Goal: Task Accomplishment & Management: Use online tool/utility

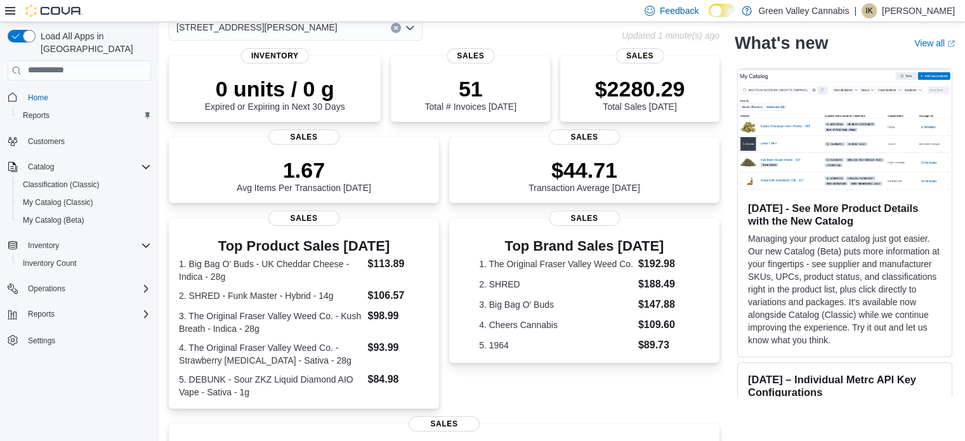
scroll to position [48, 0]
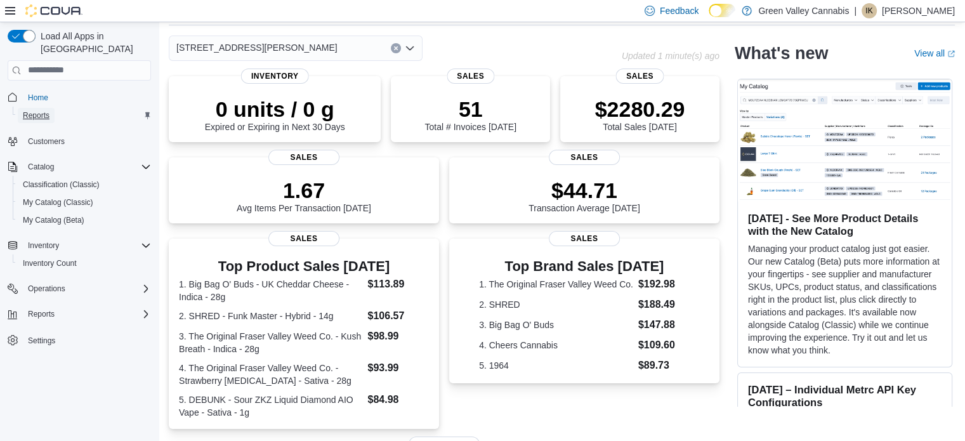
click at [21, 108] on link "Reports" at bounding box center [36, 115] width 37 height 15
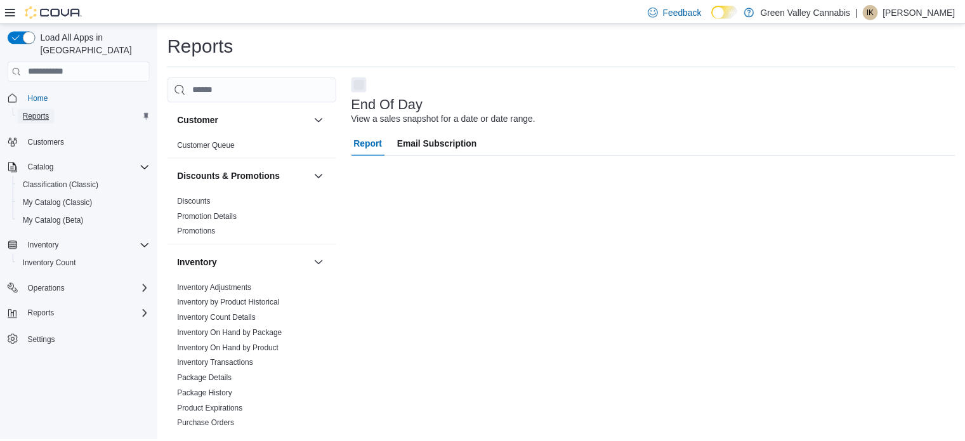
scroll to position [8, 0]
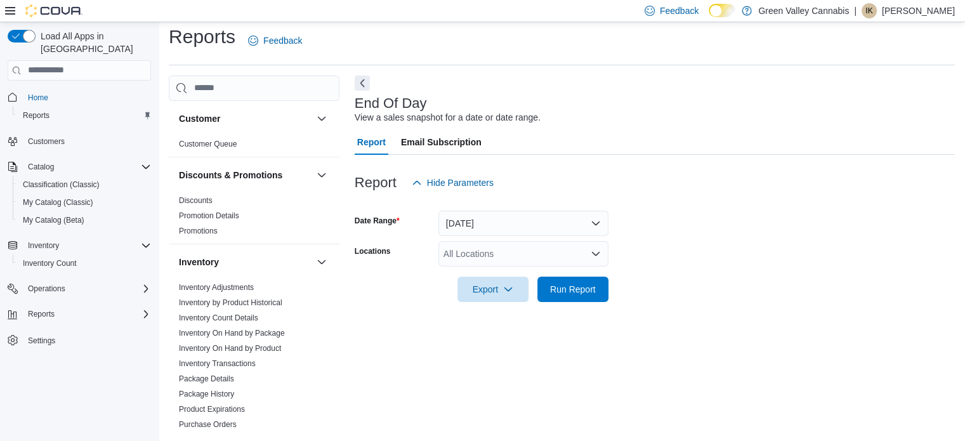
click at [581, 273] on div at bounding box center [655, 271] width 600 height 10
click at [580, 285] on span "Run Report" at bounding box center [573, 288] width 46 height 13
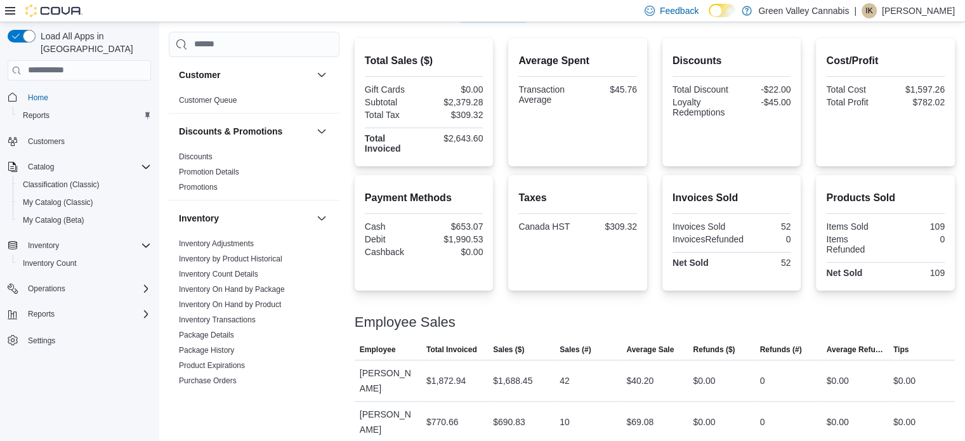
scroll to position [284, 0]
